Goal: Find specific page/section: Find specific page/section

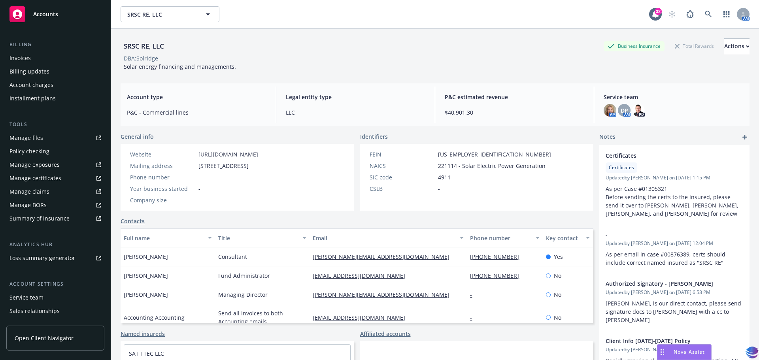
scroll to position [129, 0]
click at [37, 139] on div "Manage files" at bounding box center [26, 138] width 34 height 13
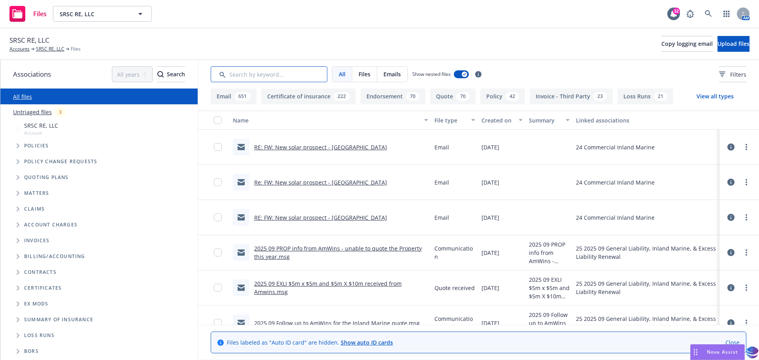
click at [243, 72] on input "Search by keyword..." at bounding box center [269, 74] width 117 height 16
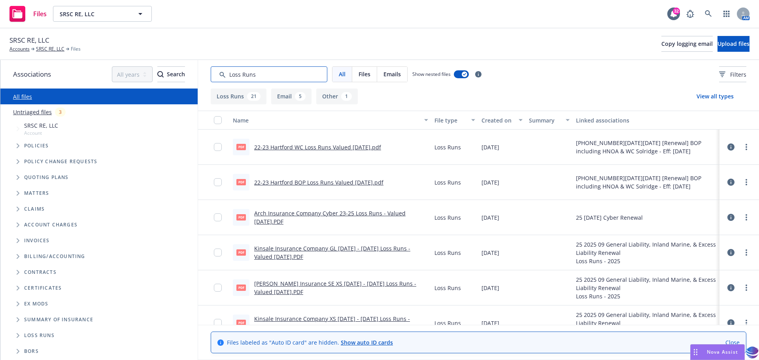
type input "Loss Runs"
click at [513, 121] on div "Created on" at bounding box center [502, 120] width 41 height 8
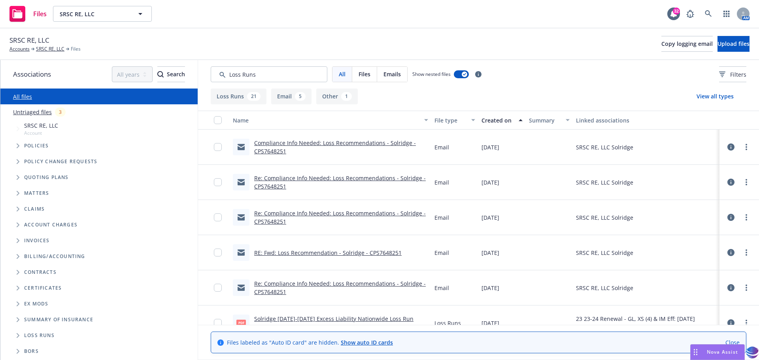
click at [513, 121] on div "Created on" at bounding box center [502, 120] width 41 height 8
